Goal: Information Seeking & Learning: Learn about a topic

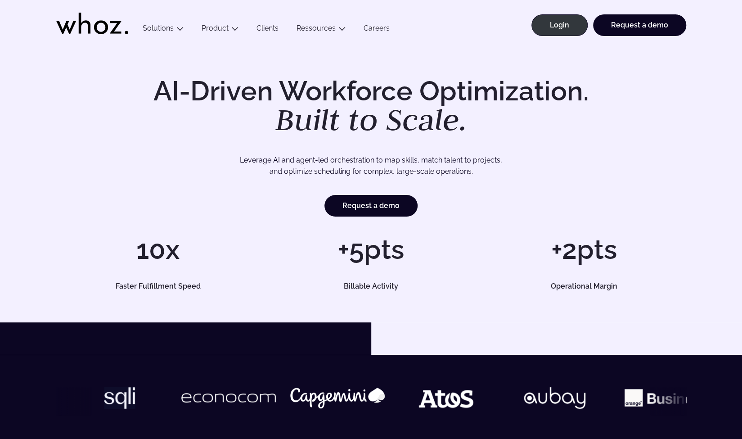
click at [300, 157] on p "Leverage AI and agent-led orchestration to map skills, match talent to projects…" at bounding box center [371, 165] width 567 height 23
click at [107, 28] on icon at bounding box center [101, 27] width 14 height 14
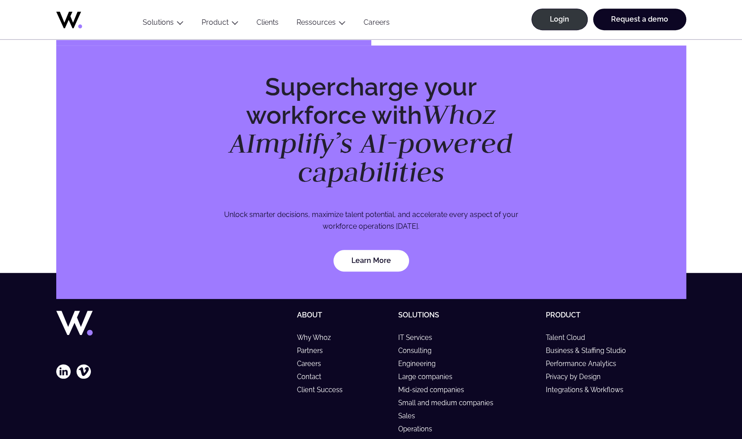
scroll to position [2596, 0]
